Goal: Task Accomplishment & Management: Use online tool/utility

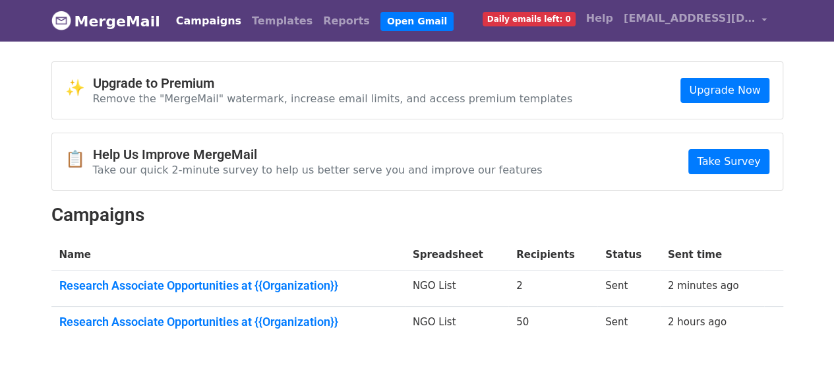
scroll to position [71, 0]
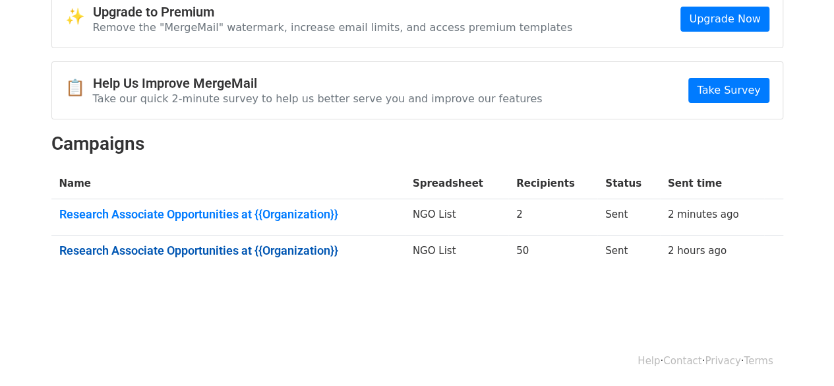
click at [270, 254] on link "Research Associate Opportunities at {{Organization}}" at bounding box center [228, 250] width 338 height 15
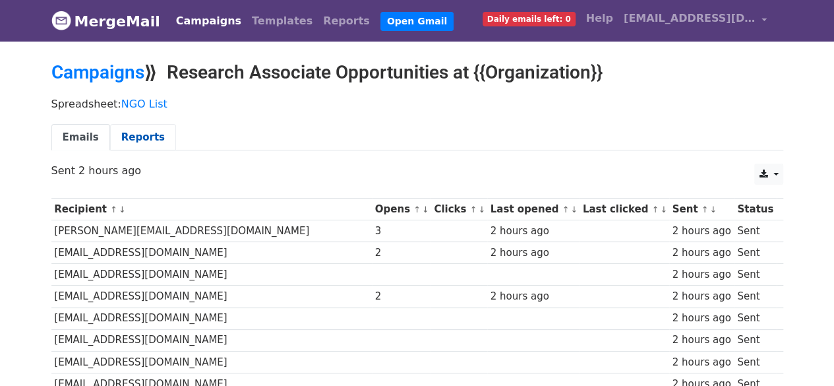
click at [129, 133] on link "Reports" at bounding box center [143, 137] width 66 height 27
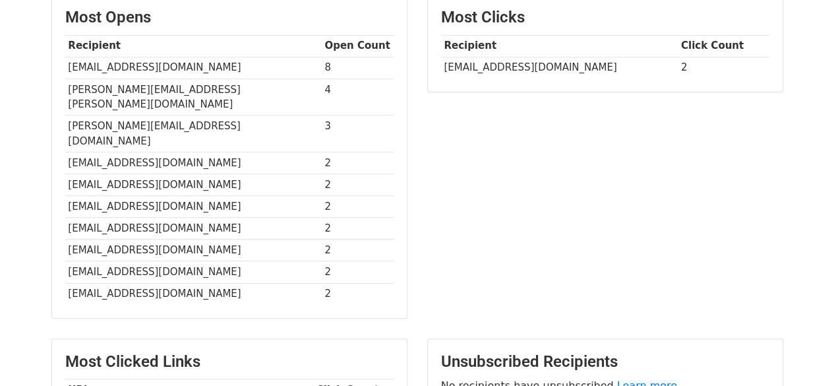
scroll to position [340, 0]
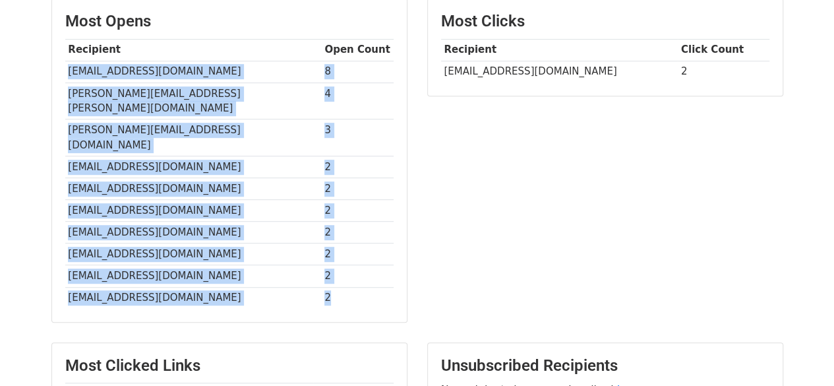
drag, startPoint x: 67, startPoint y: 71, endPoint x: 330, endPoint y: 270, distance: 329.9
click at [330, 270] on tbody "Recipient Open Count info@euromonitor.com 8 kavleen.bhatia@imarcgroup.com 4 pri…" at bounding box center [229, 174] width 328 height 270
copy tbody "info@euromonitor.com 8 kavleen.bhatia@imarcgroup.com 4 priti@1lotusresearch.com…"
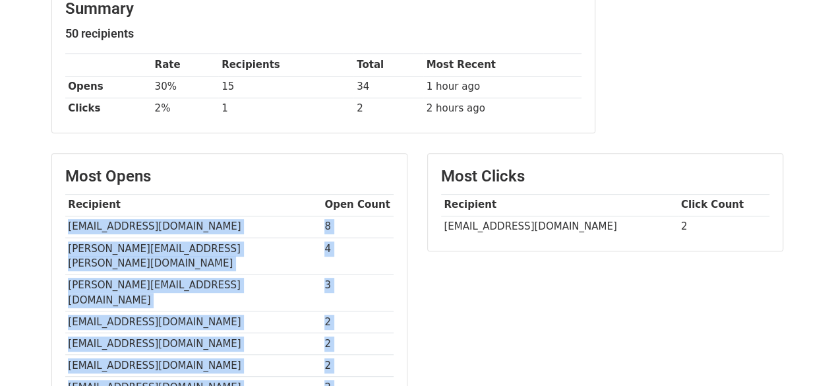
scroll to position [0, 0]
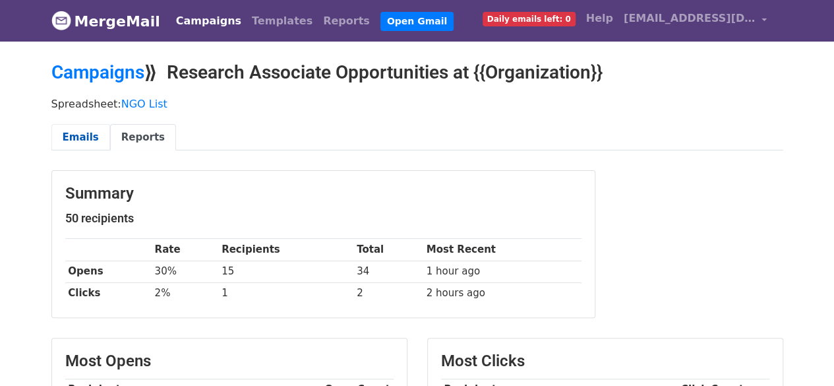
click at [78, 139] on link "Emails" at bounding box center [80, 137] width 59 height 27
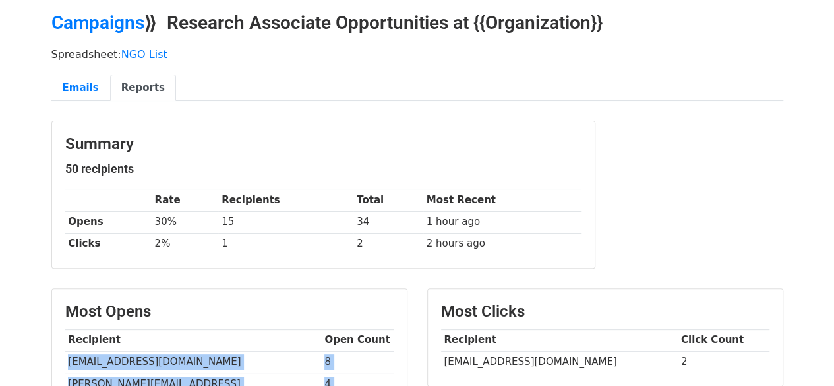
scroll to position [51, 0]
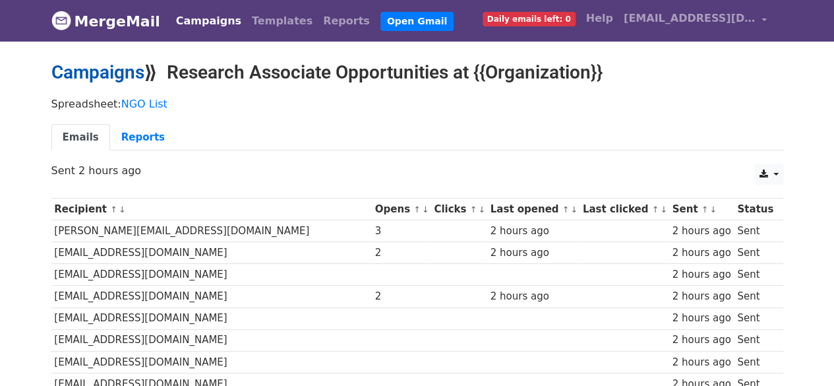
click at [93, 77] on link "Campaigns" at bounding box center [97, 72] width 93 height 22
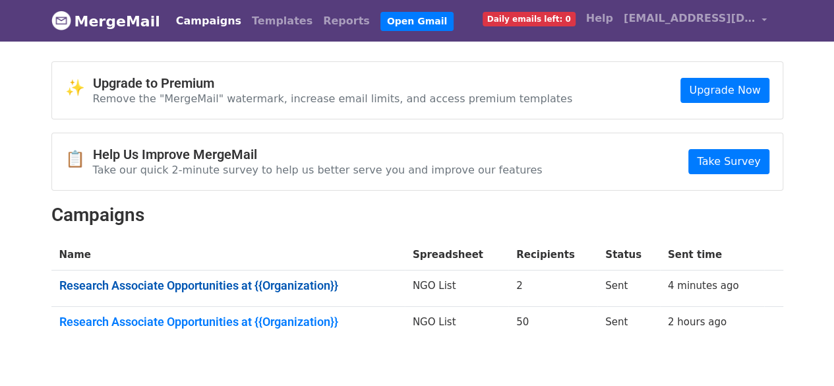
click at [169, 284] on link "Research Associate Opportunities at {{Organization}}" at bounding box center [228, 285] width 338 height 15
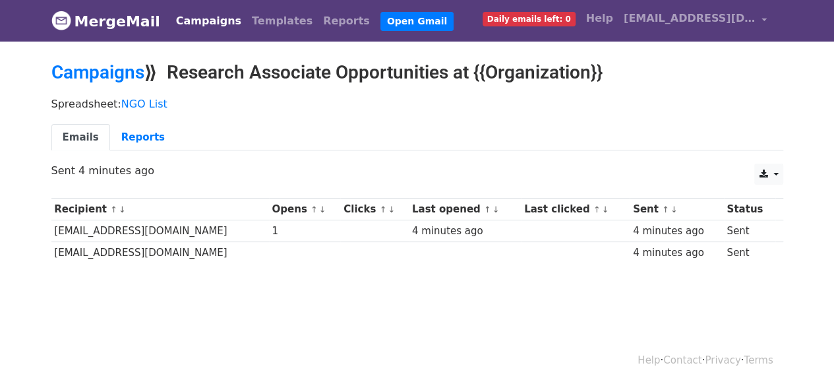
click at [173, 231] on td "sales@precisionbusinessinsights.com" at bounding box center [160, 231] width 218 height 22
copy tr "sales@precisionbusinessinsights.com"
